Goal: Task Accomplishment & Management: Complete application form

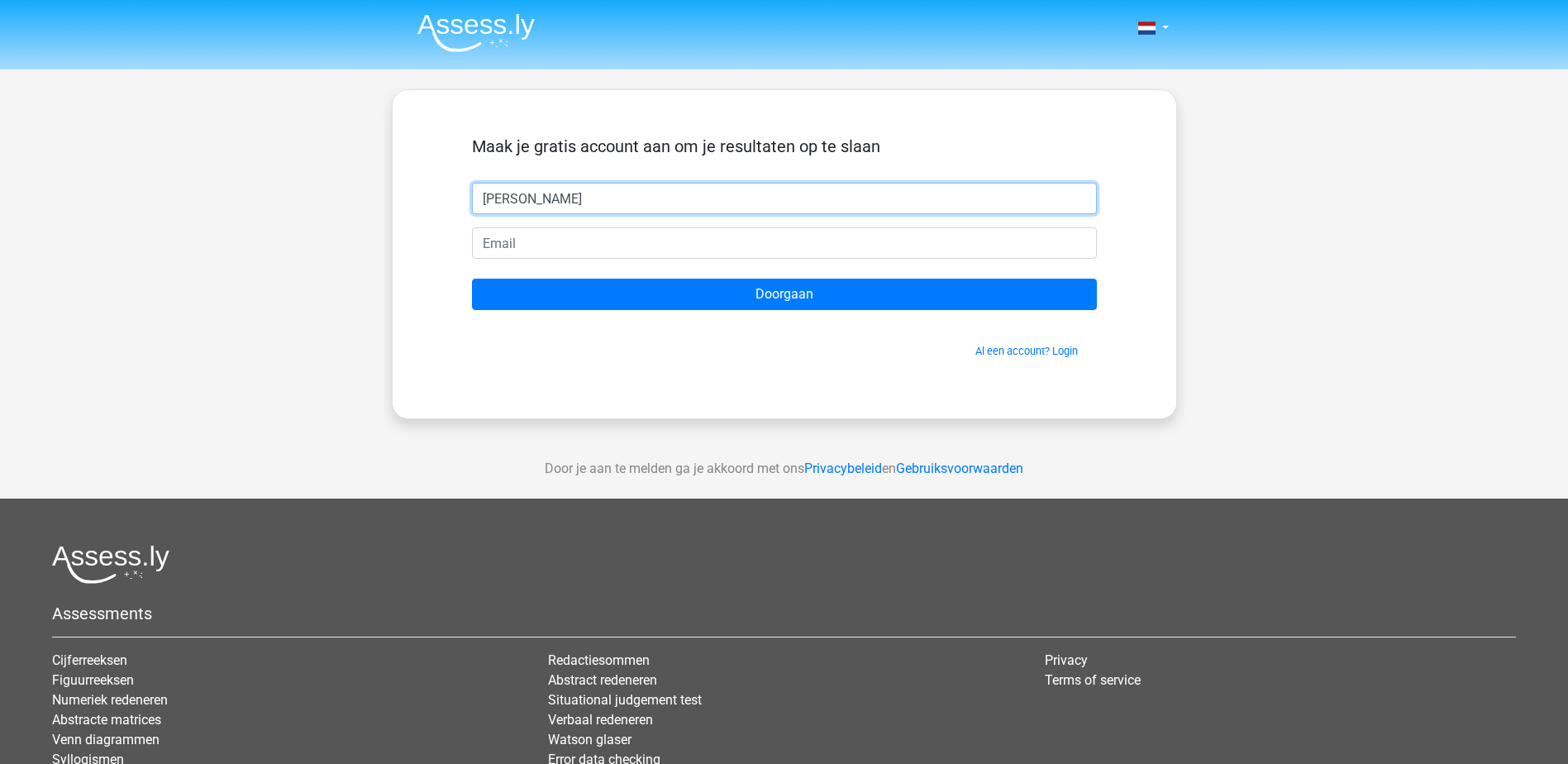
drag, startPoint x: 550, startPoint y: 203, endPoint x: 360, endPoint y: 194, distance: 190.2
click at [457, 203] on div "Maak je gratis account aan om je resultaten op te slaan Frederic Doorgaan Al ee…" at bounding box center [784, 253] width 704 height 248
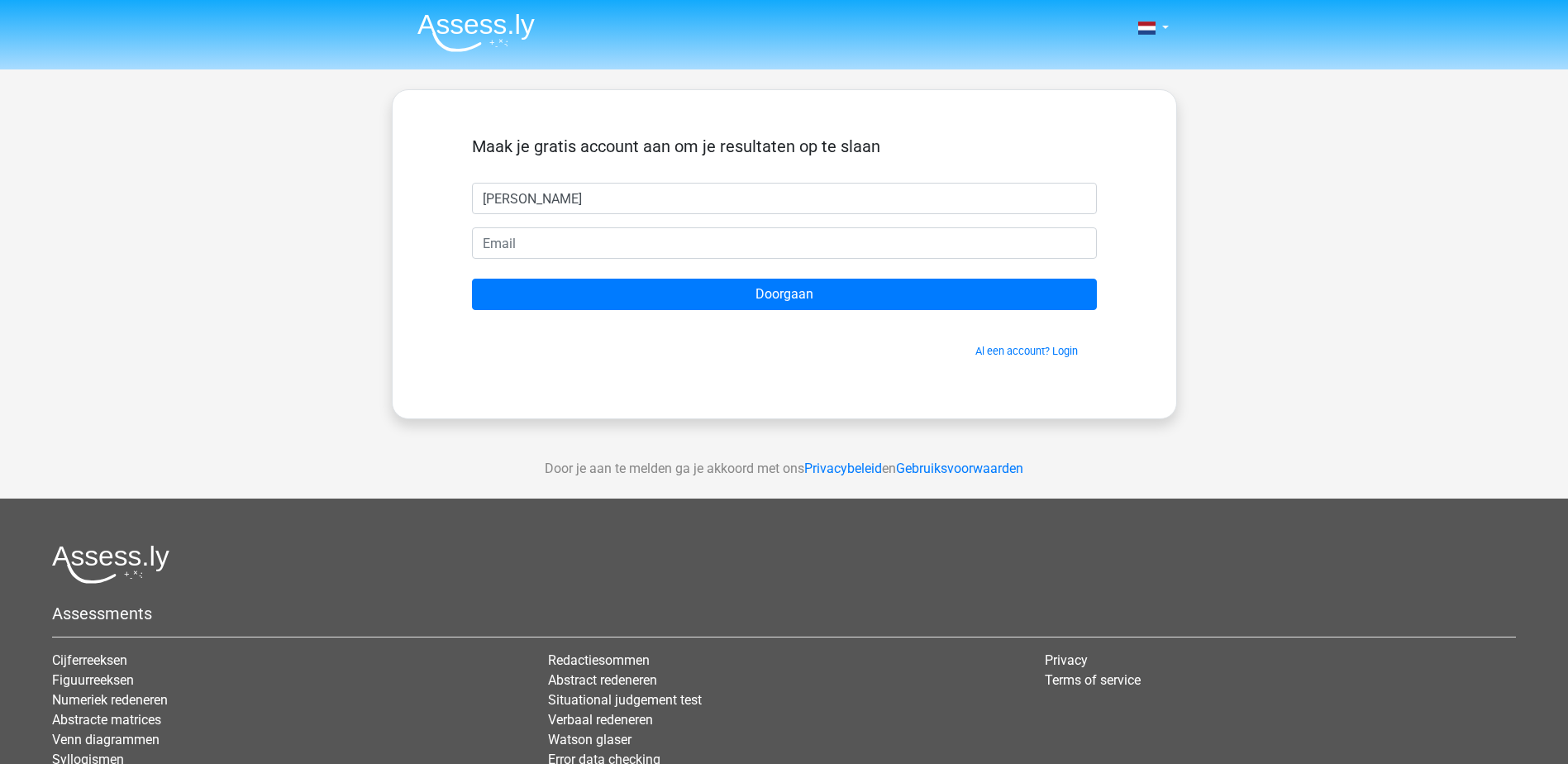
click at [352, 355] on div "Nederlands English" at bounding box center [784, 467] width 1568 height 935
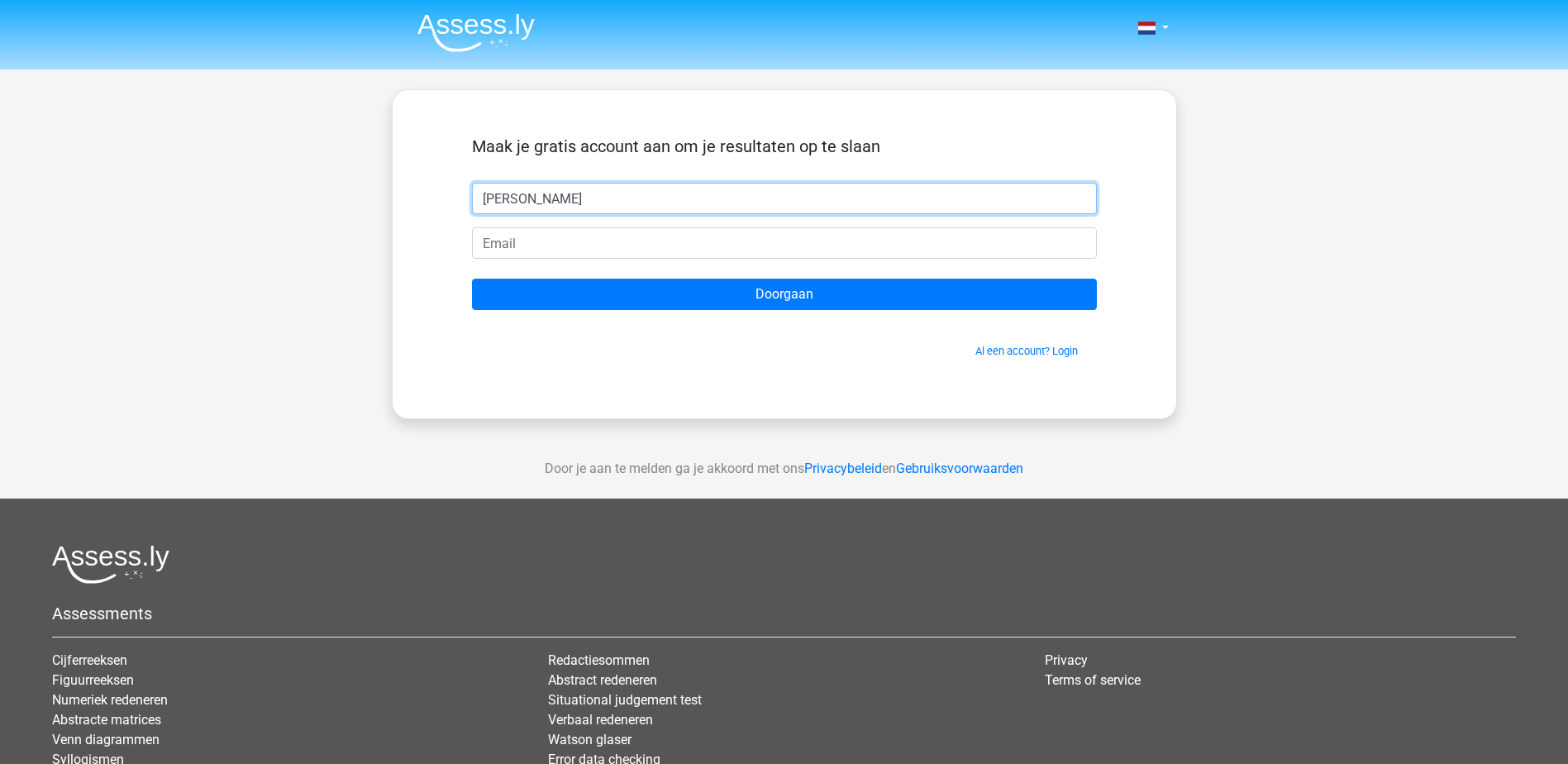
drag, startPoint x: 543, startPoint y: 195, endPoint x: 416, endPoint y: 168, distance: 129.8
click at [467, 189] on div "Frederic" at bounding box center [784, 198] width 650 height 32
type input "Katrien"
type input "katrienstans@hotmail.com"
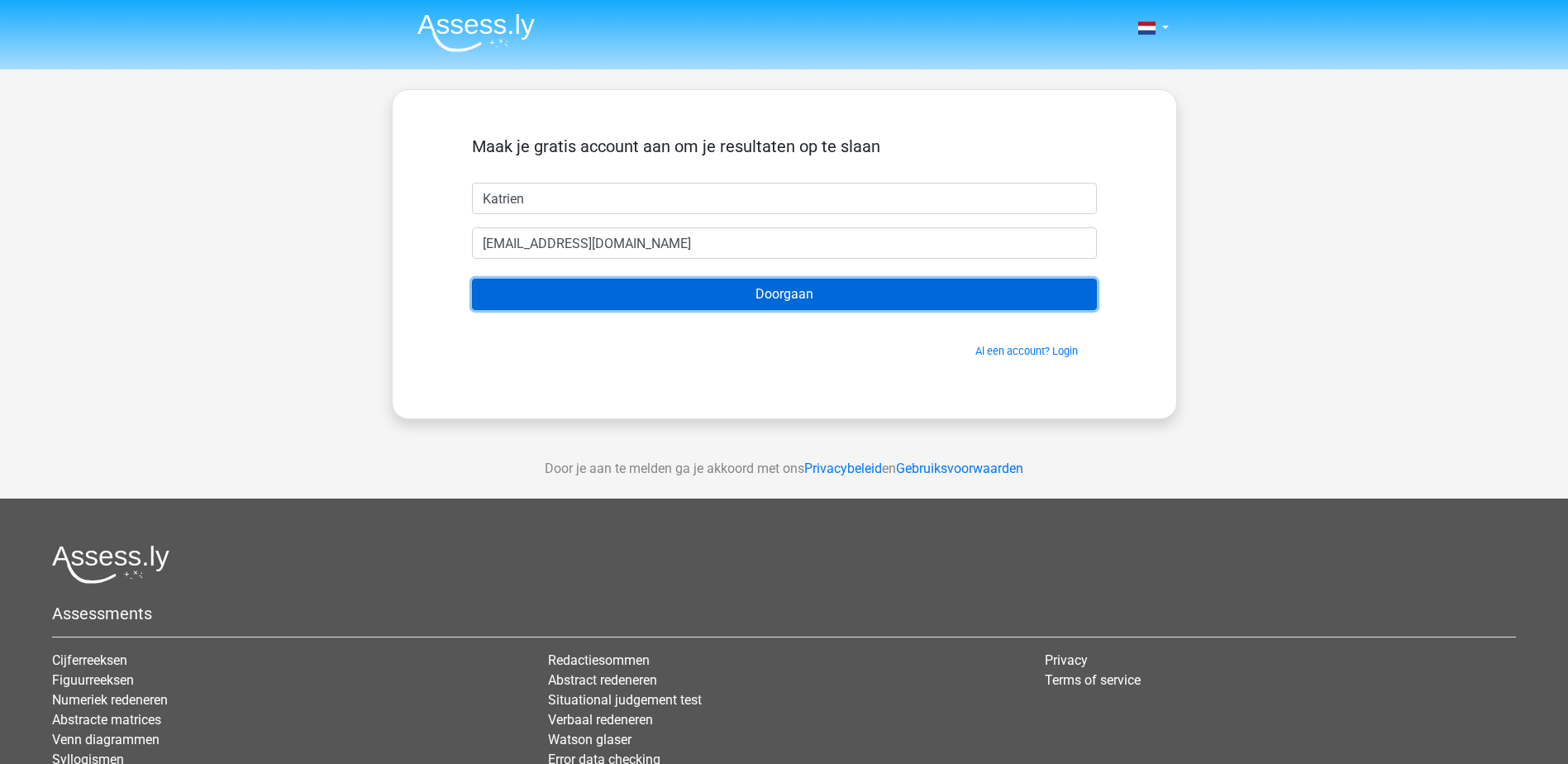
click at [620, 294] on input "Doorgaan" at bounding box center [784, 294] width 625 height 32
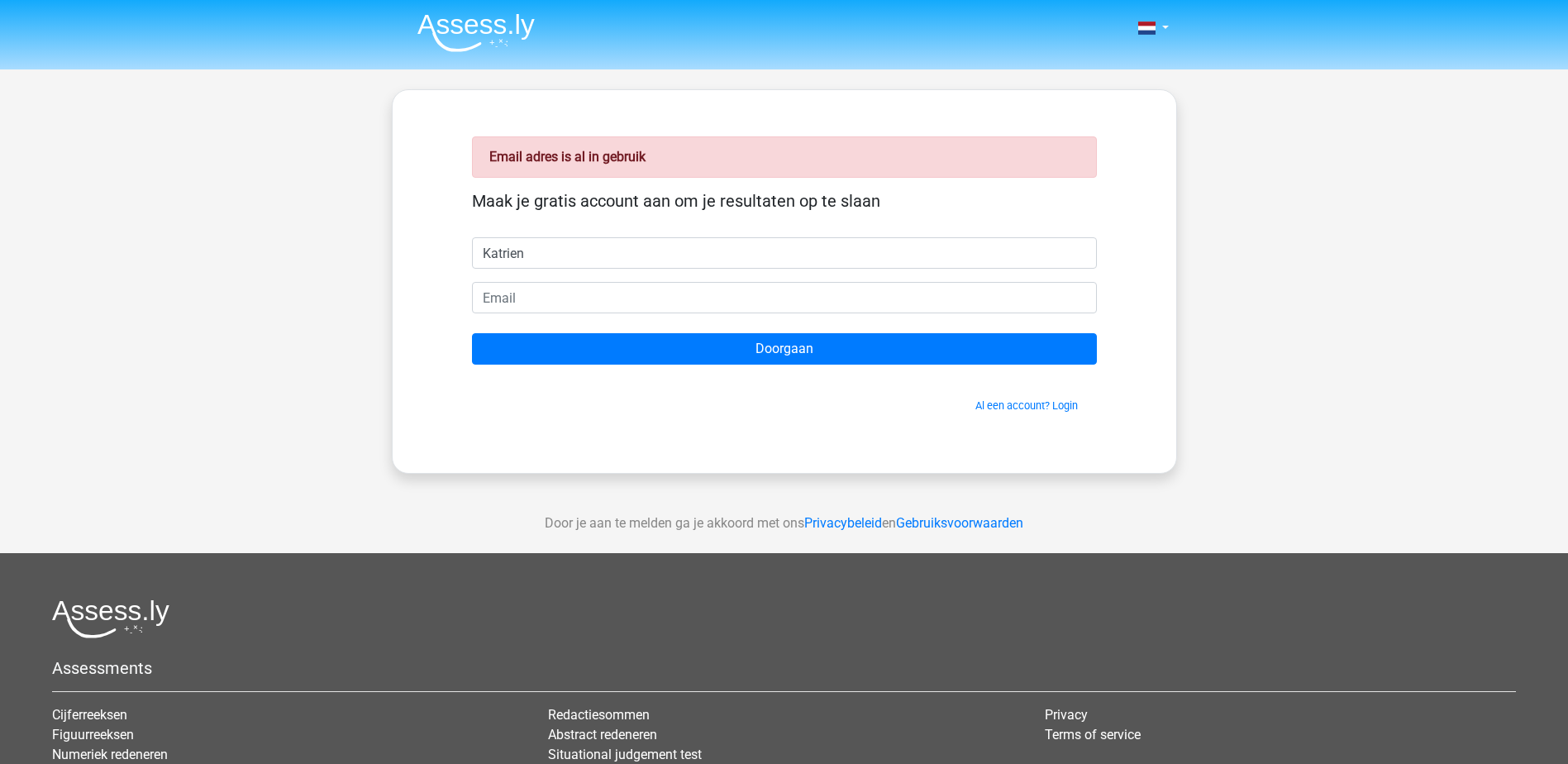
type input "Katrien"
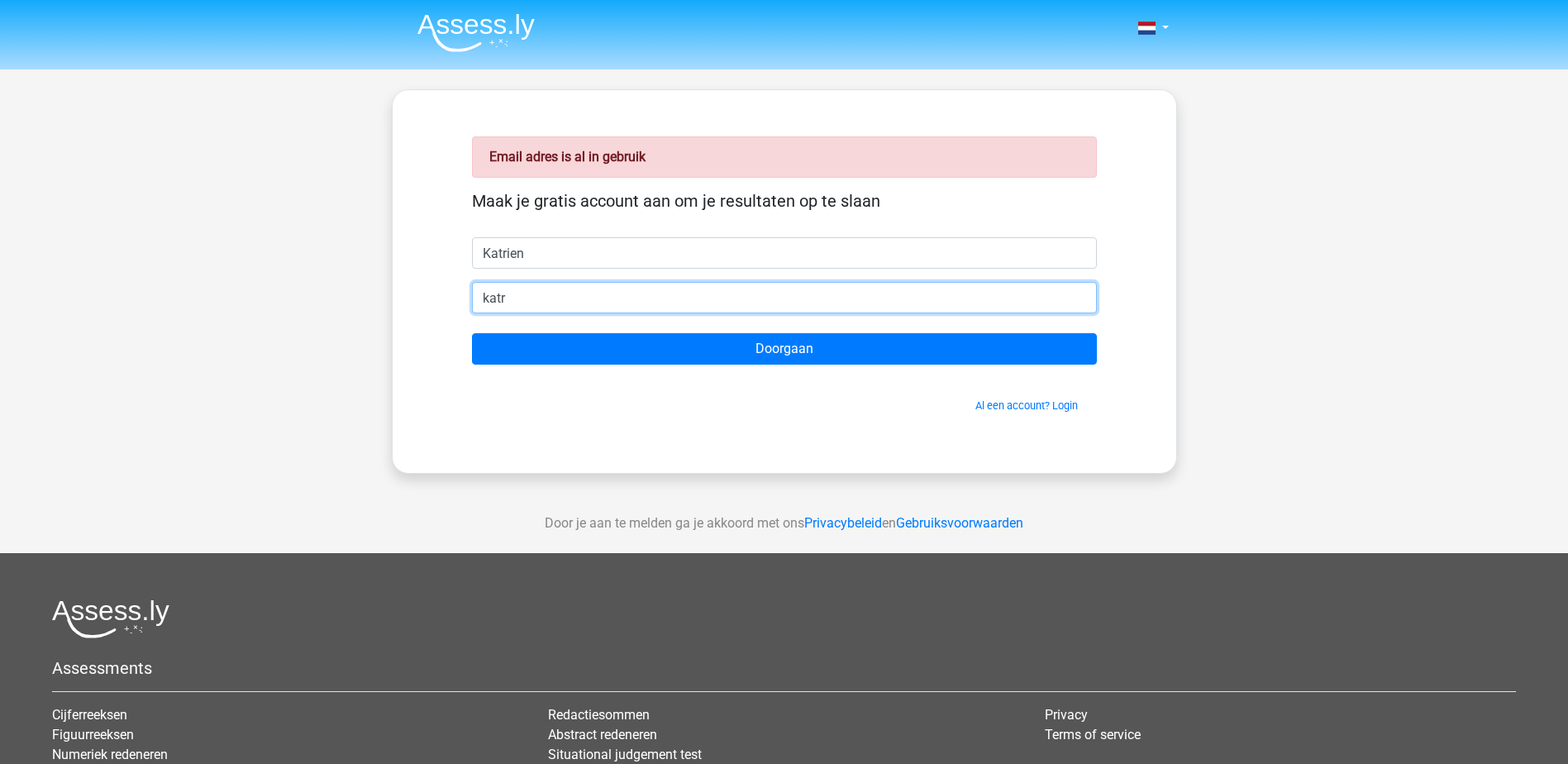
type input "[EMAIL_ADDRESS][DOMAIN_NAME]"
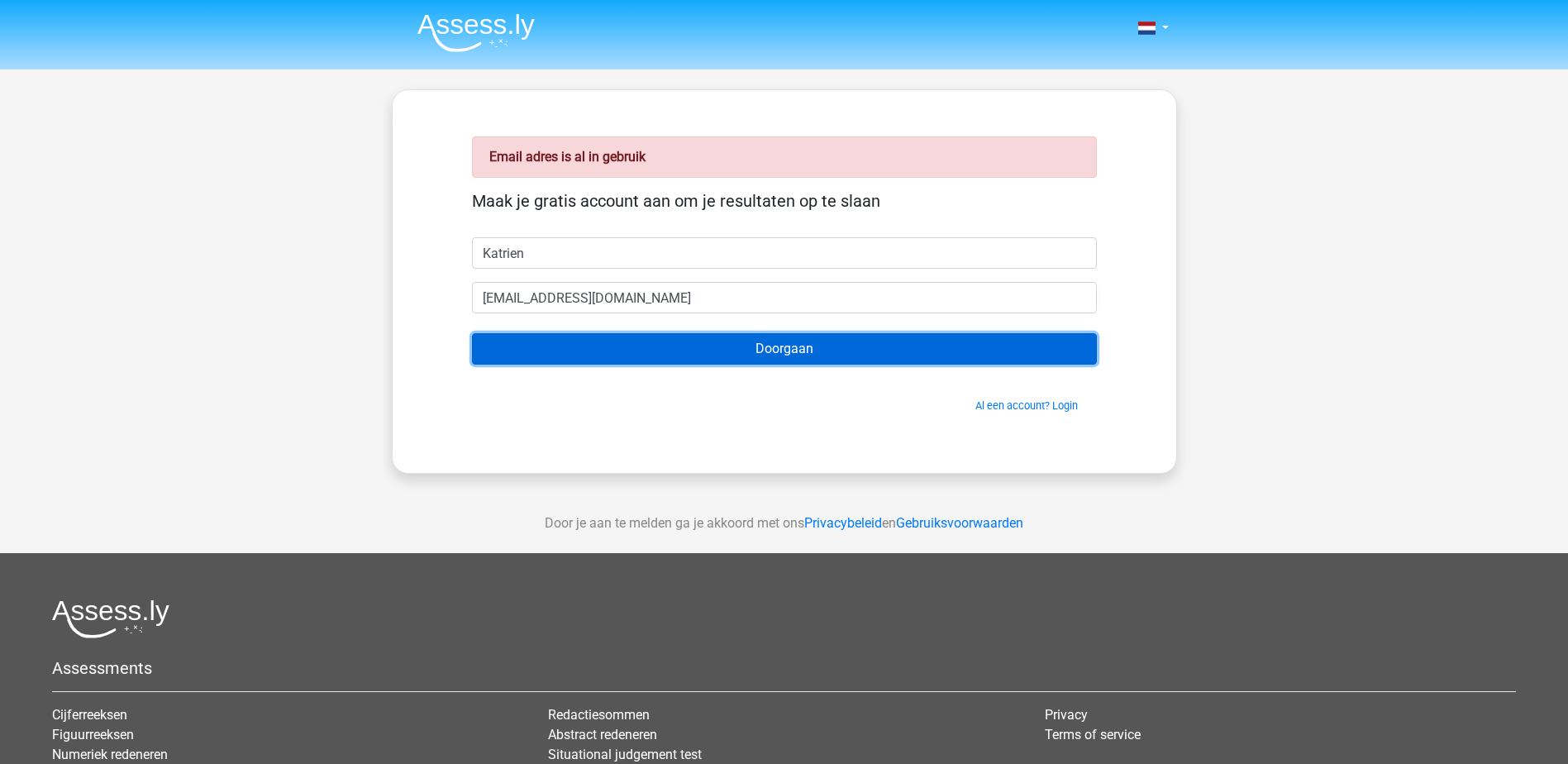
click at [602, 340] on input "Doorgaan" at bounding box center [784, 349] width 625 height 32
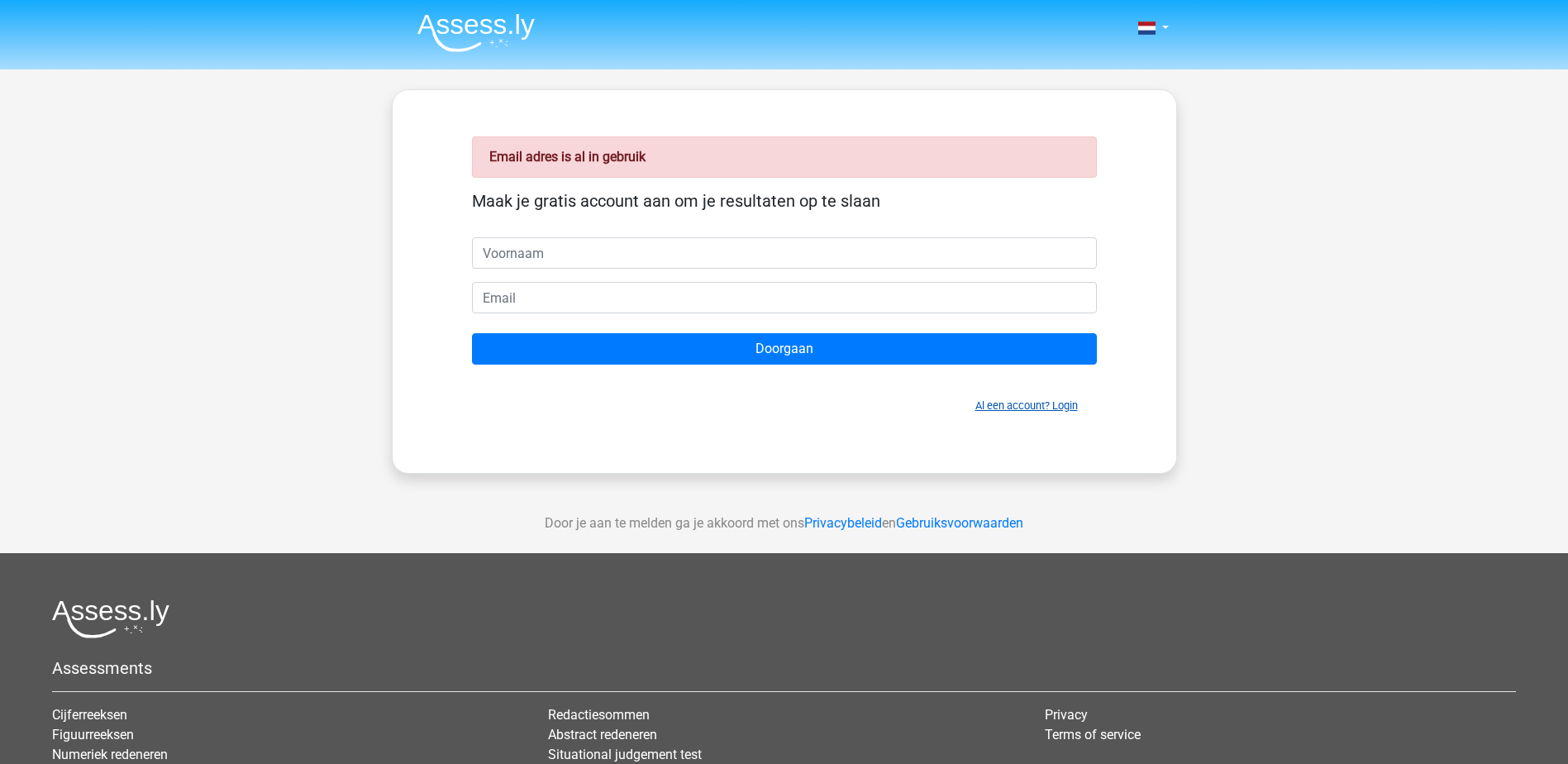
click at [1056, 407] on link "Al een account? Login" at bounding box center [1026, 405] width 102 height 12
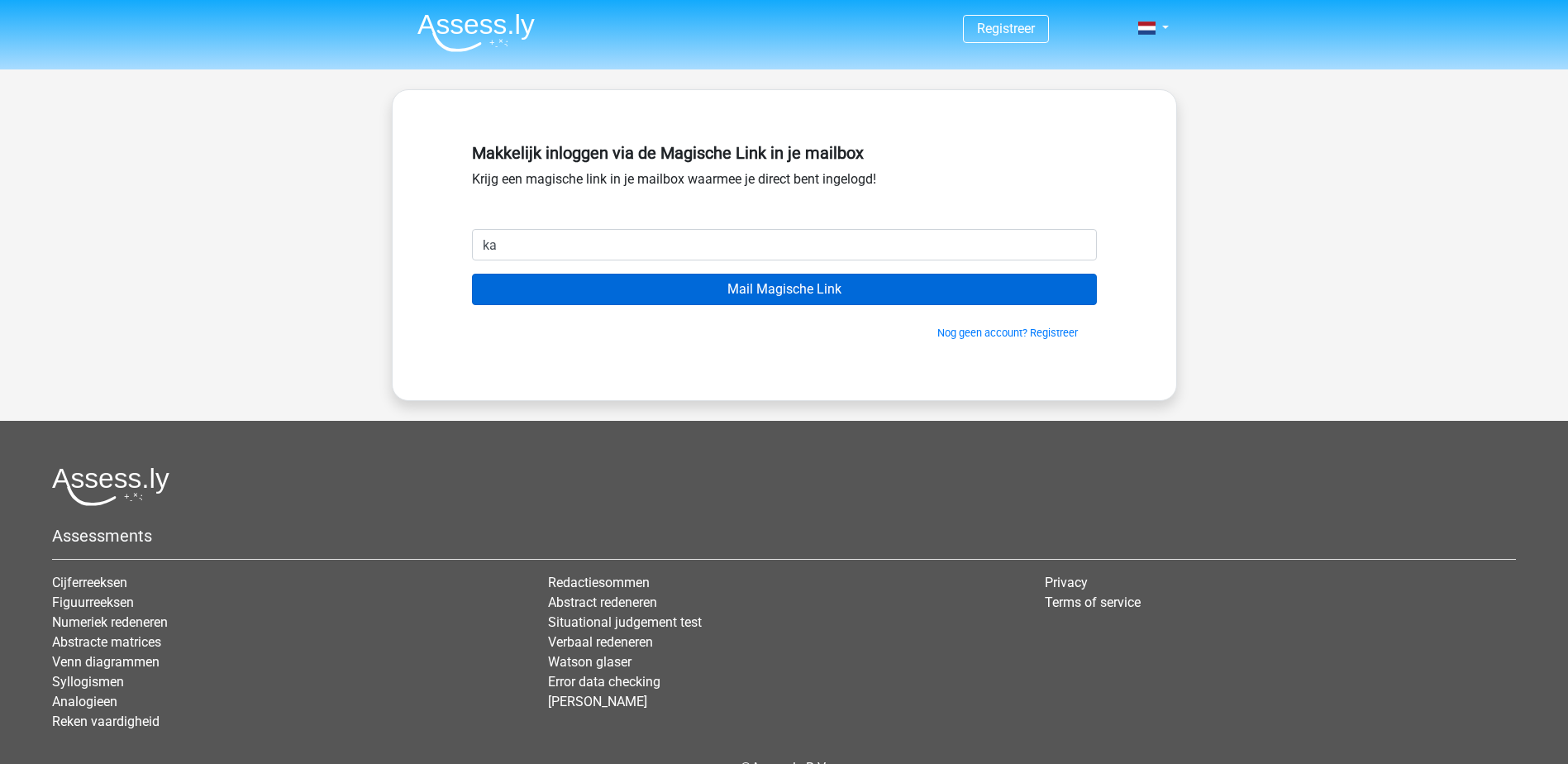
type input "katrienstans@hotmail.com"
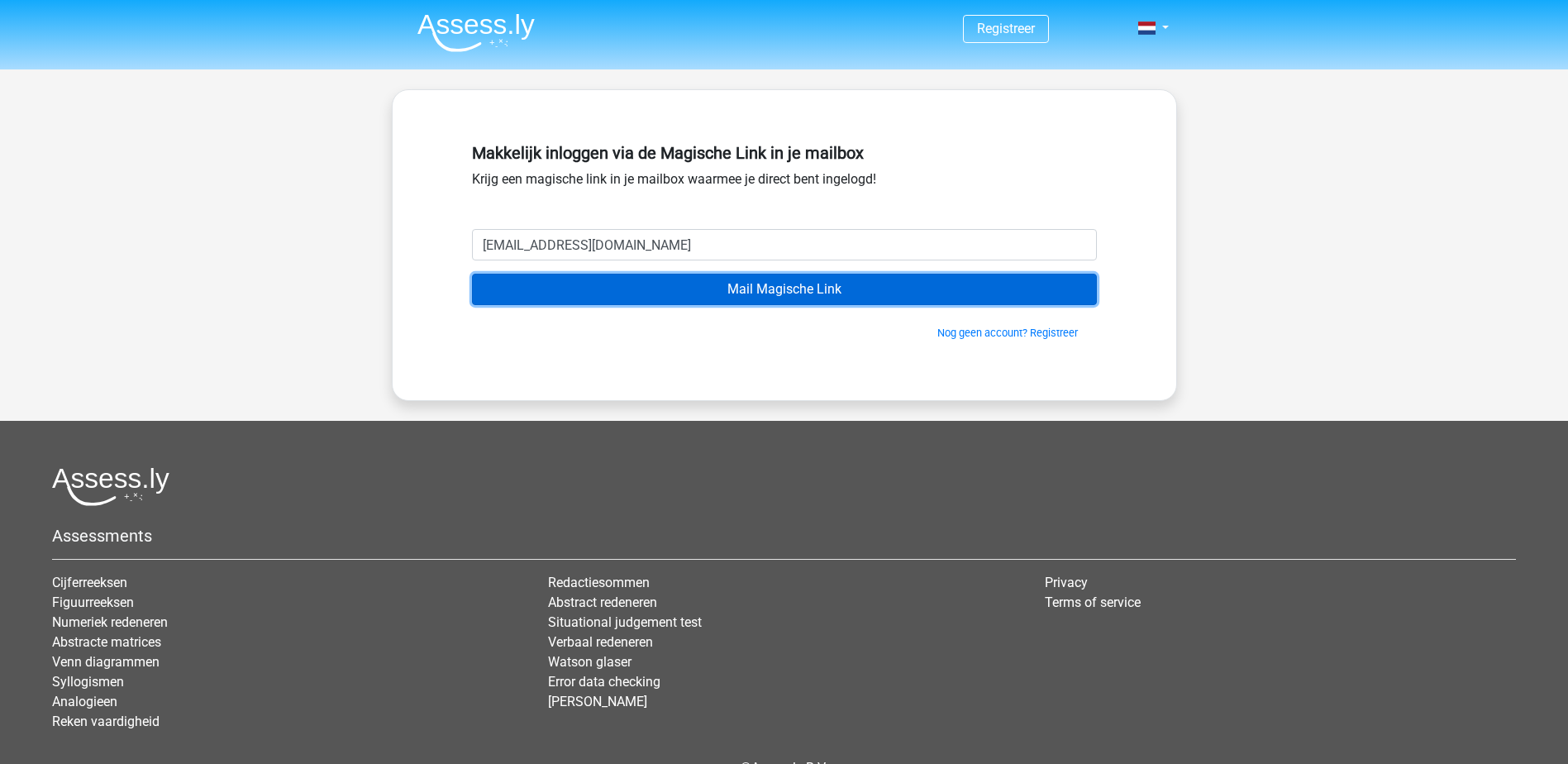
click at [618, 294] on input "Mail Magische Link" at bounding box center [784, 289] width 625 height 32
